Goal: Information Seeking & Learning: Learn about a topic

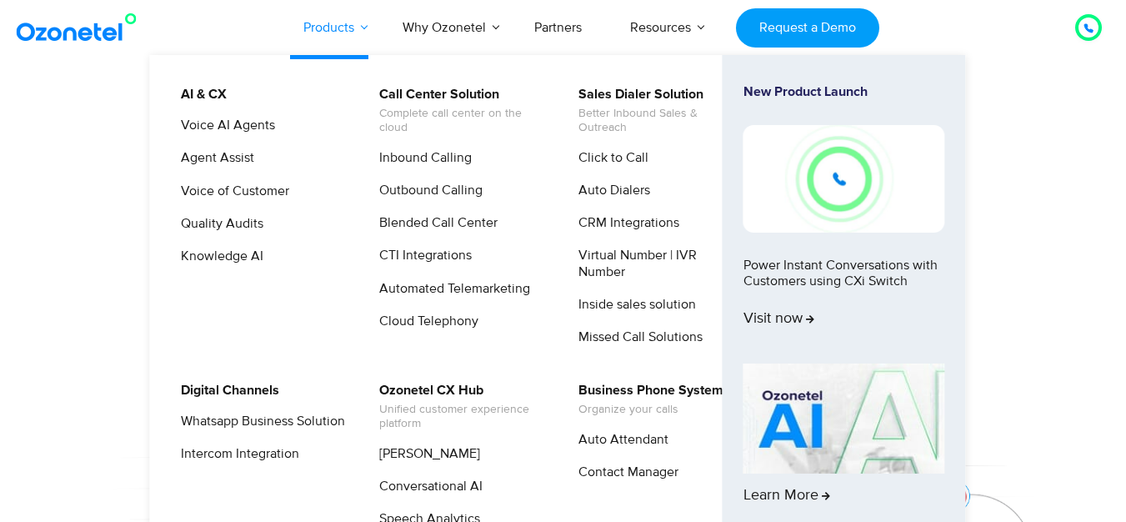
click at [321, 24] on link "Products" at bounding box center [328, 27] width 99 height 55
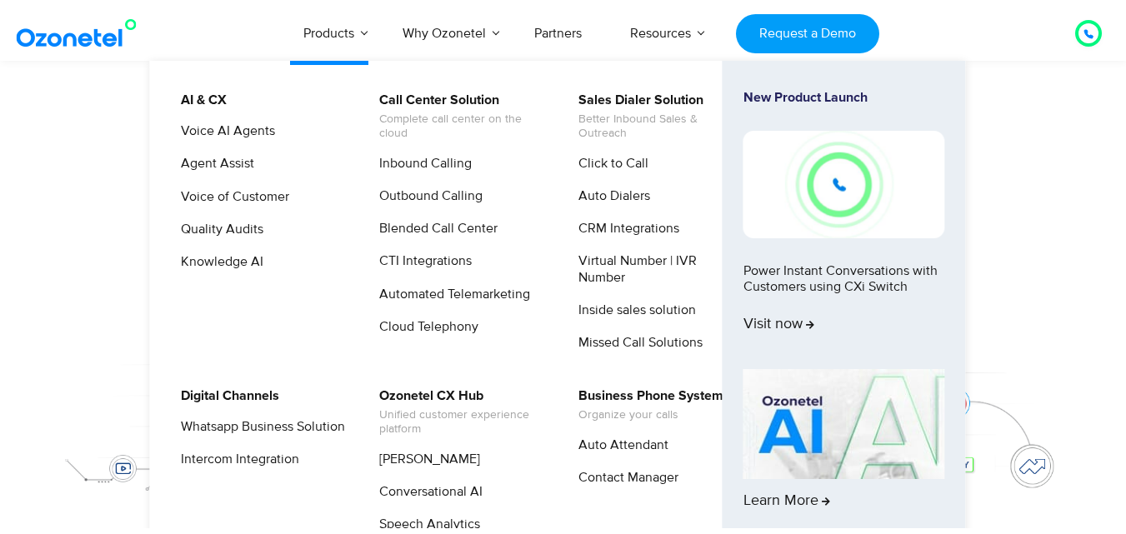
scroll to position [139, 0]
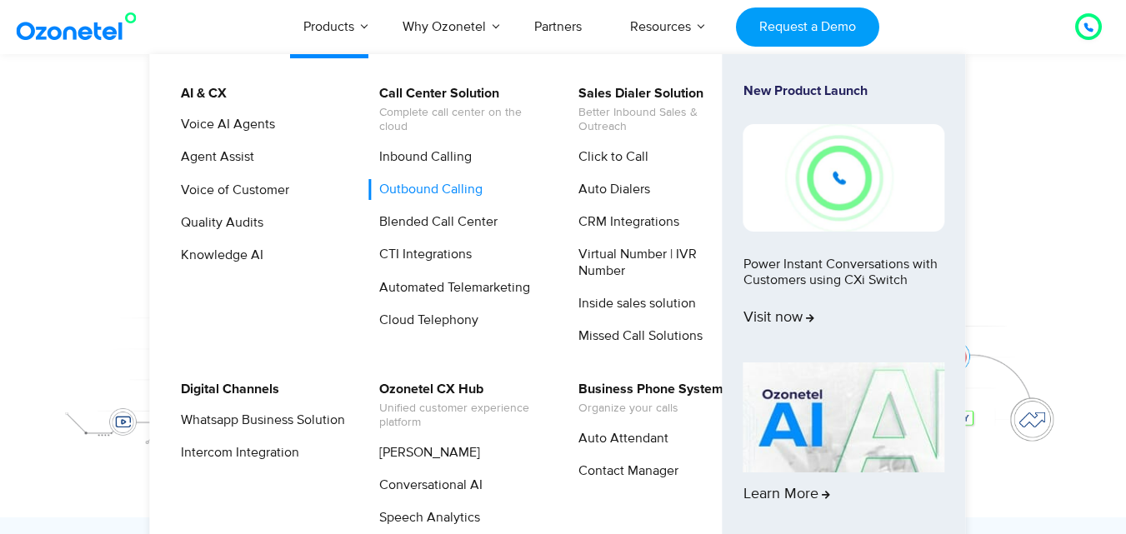
click at [455, 191] on link "Outbound Calling" at bounding box center [426, 189] width 117 height 21
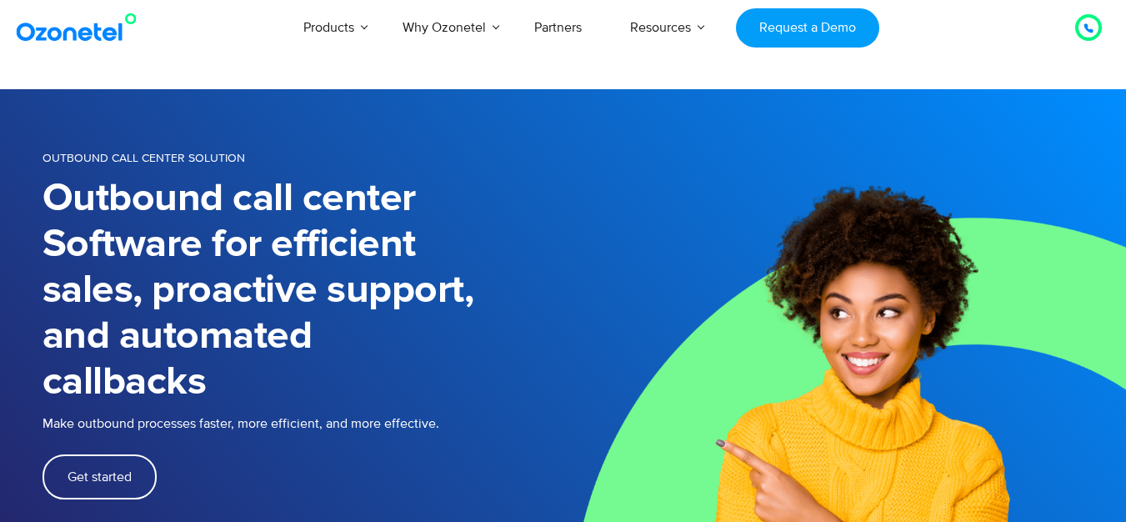
click at [1090, 32] on icon at bounding box center [1088, 28] width 8 height 8
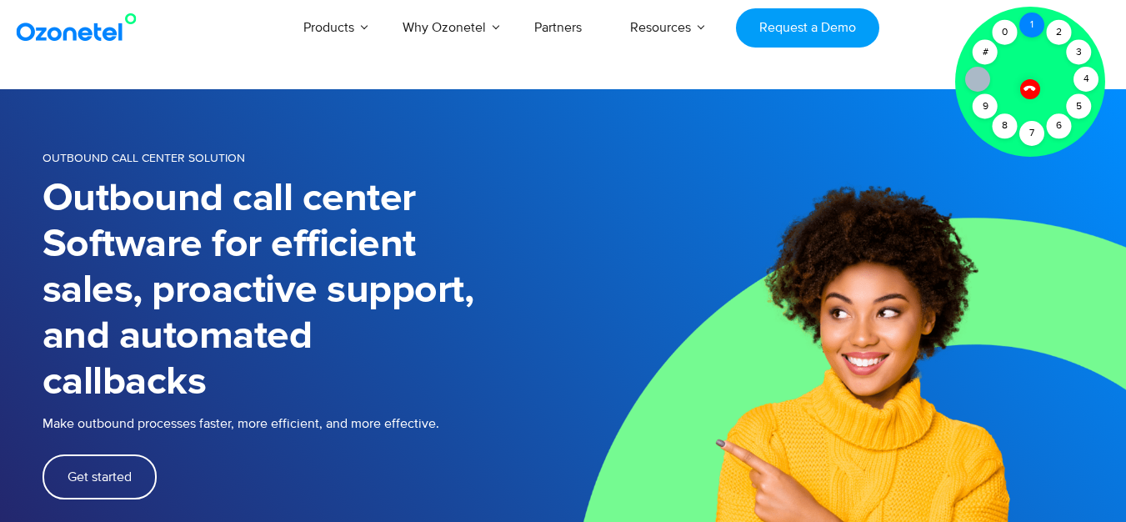
click at [1034, 23] on div "1" at bounding box center [1031, 25] width 25 height 25
click at [1030, 83] on icon at bounding box center [1030, 88] width 14 height 14
